Goal: Task Accomplishment & Management: Manage account settings

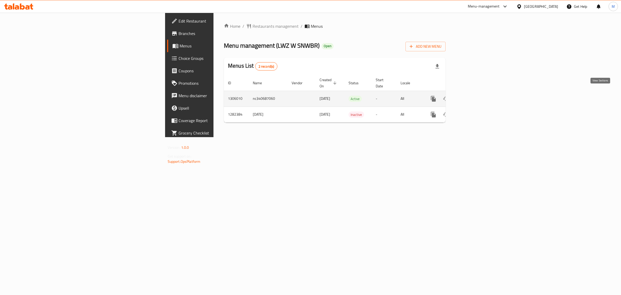
click at [473, 96] on icon "enhanced table" at bounding box center [471, 98] width 5 height 5
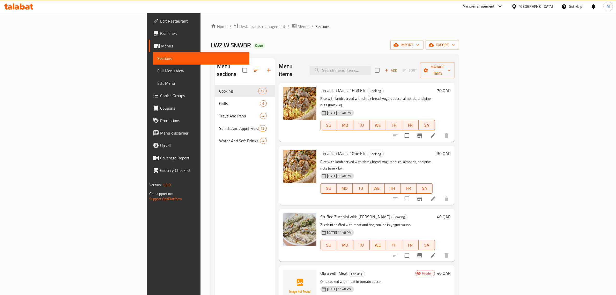
click at [344, 47] on div "LWZ W SNWBR Open import export" at bounding box center [335, 45] width 249 height 10
click at [262, 36] on div "Home / Restaurants management / Menus / Sections LWZ W SNWBR Open import export…" at bounding box center [335, 190] width 249 height 334
click at [323, 47] on div "LWZ W SNWBR Open import export" at bounding box center [335, 45] width 249 height 10
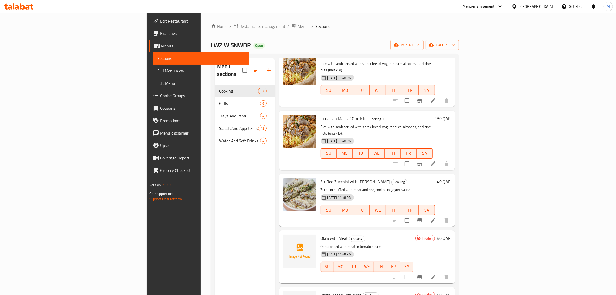
scroll to position [129, 0]
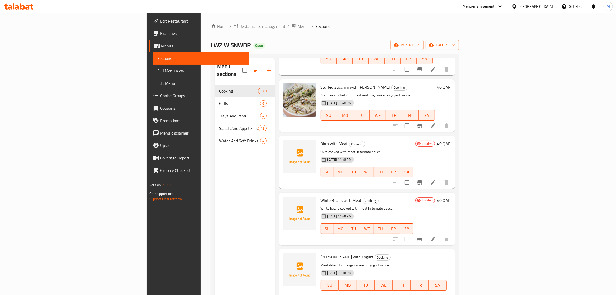
click at [321, 253] on span "[PERSON_NAME] with Yogurt" at bounding box center [347, 257] width 53 height 8
copy span "with"
click at [321, 253] on span "[PERSON_NAME] with Yogurt" at bounding box center [347, 257] width 53 height 8
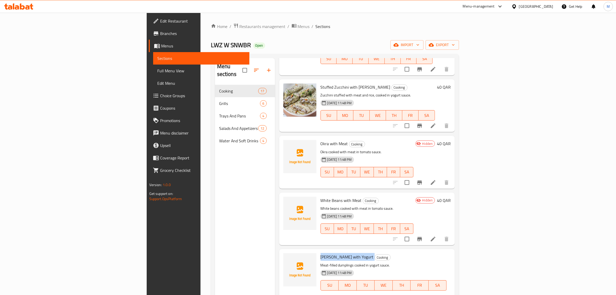
click at [321, 253] on span "[PERSON_NAME] with Yogurt" at bounding box center [347, 257] width 53 height 8
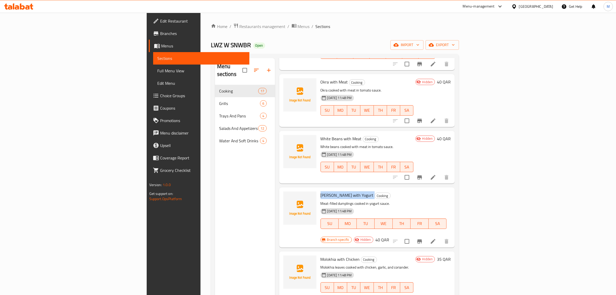
scroll to position [194, 0]
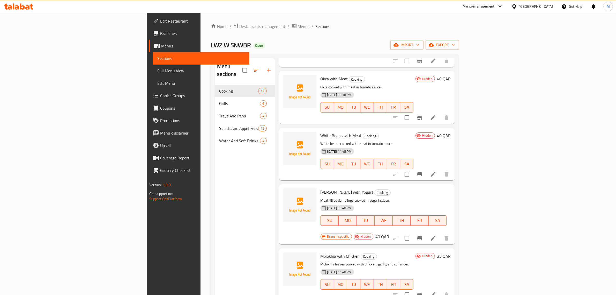
click at [321, 252] on span "Molokhia with Chicken" at bounding box center [340, 256] width 39 height 8
copy h6 "Molokhia with Chicken"
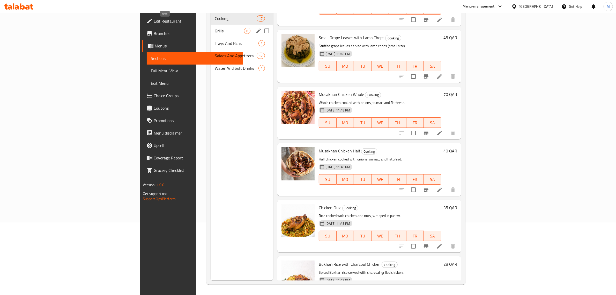
scroll to position [216, 0]
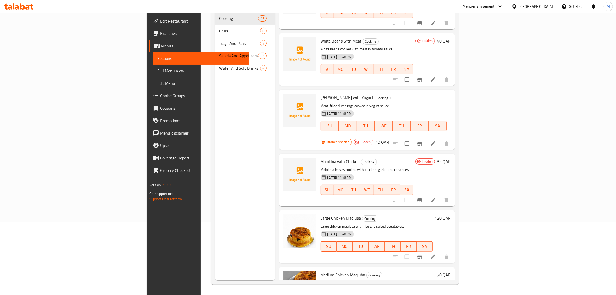
click at [215, 84] on div "Menu sections Cooking 17 Grills 6 Trays And Pans 4 Salads And Appetizers 12 Wat…" at bounding box center [245, 133] width 60 height 295
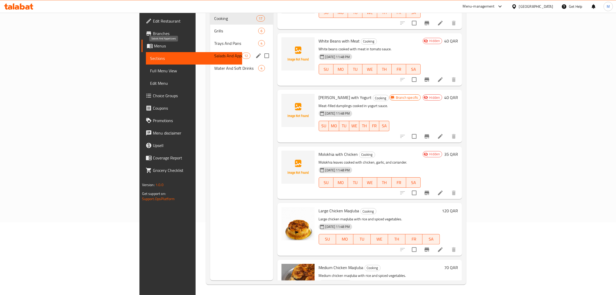
click at [214, 53] on span "Salads And Appetizers" at bounding box center [228, 56] width 28 height 6
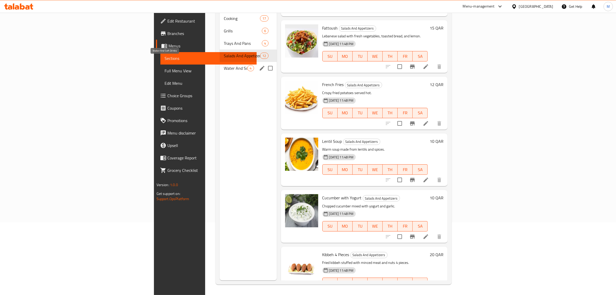
click at [224, 65] on span "Water And Soft Drinks" at bounding box center [236, 68] width 24 height 6
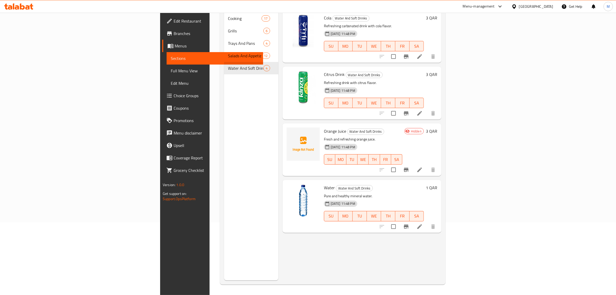
click at [224, 97] on div "Menu sections Cooking 17 Grills 6 Trays And Pans 4 Salads And Appetizers 12 Wat…" at bounding box center [251, 133] width 54 height 295
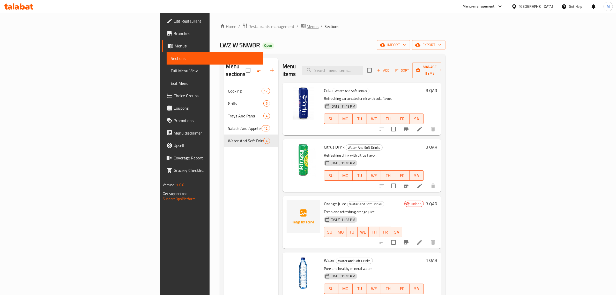
click at [307, 29] on span "Menus" at bounding box center [313, 26] width 12 height 6
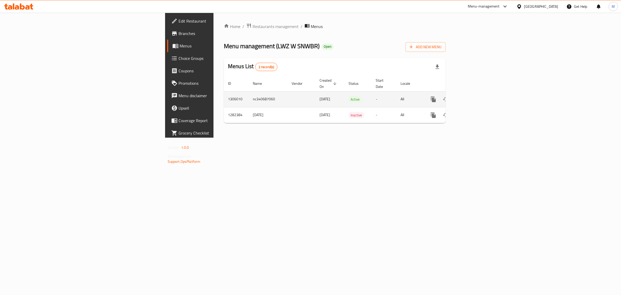
click at [249, 95] on td "nc340687060" at bounding box center [268, 99] width 39 height 16
copy td "nc340687060"
click at [317, 137] on div "Home / Restaurants management / Menus Menu management ( LWZ W SNWBR ) Open Add …" at bounding box center [335, 75] width 243 height 125
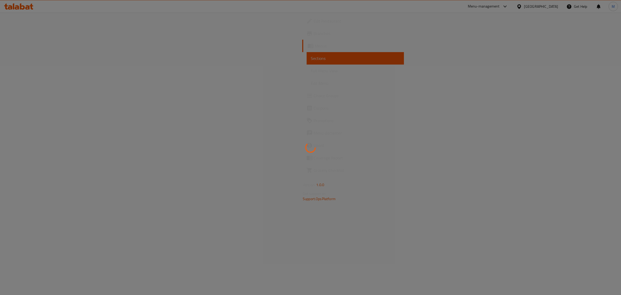
click at [200, 18] on div at bounding box center [310, 147] width 621 height 295
click at [197, 17] on div at bounding box center [310, 147] width 621 height 295
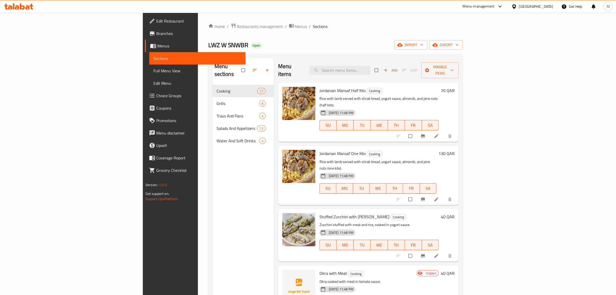
click at [149, 74] on link "Full Menu View" at bounding box center [197, 70] width 97 height 12
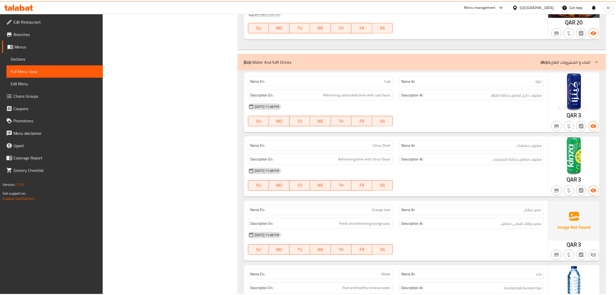
scroll to position [2726, 0]
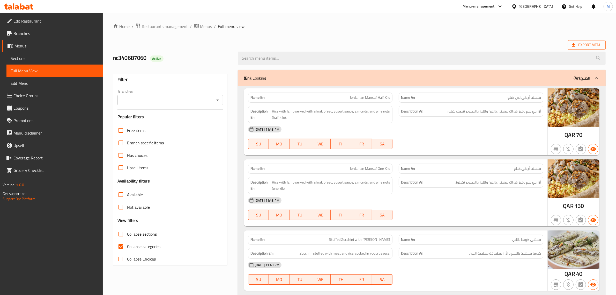
click at [573, 47] on icon at bounding box center [573, 45] width 3 height 4
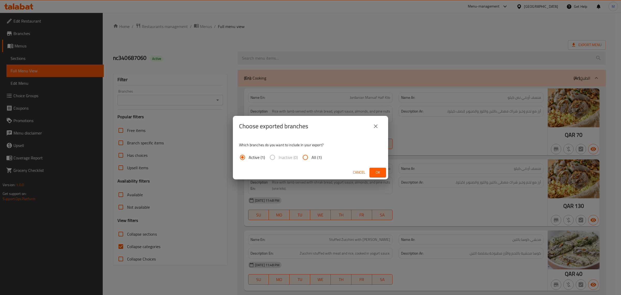
click at [374, 172] on span "Ok" at bounding box center [378, 172] width 8 height 6
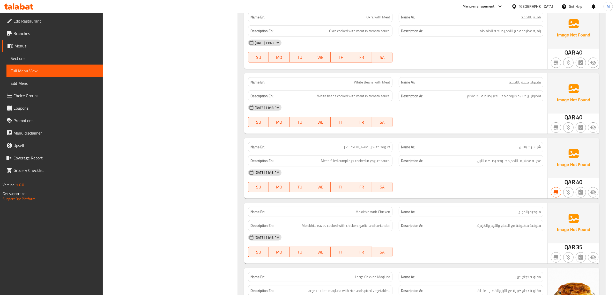
scroll to position [2726, 0]
